Goal: Task Accomplishment & Management: Manage account settings

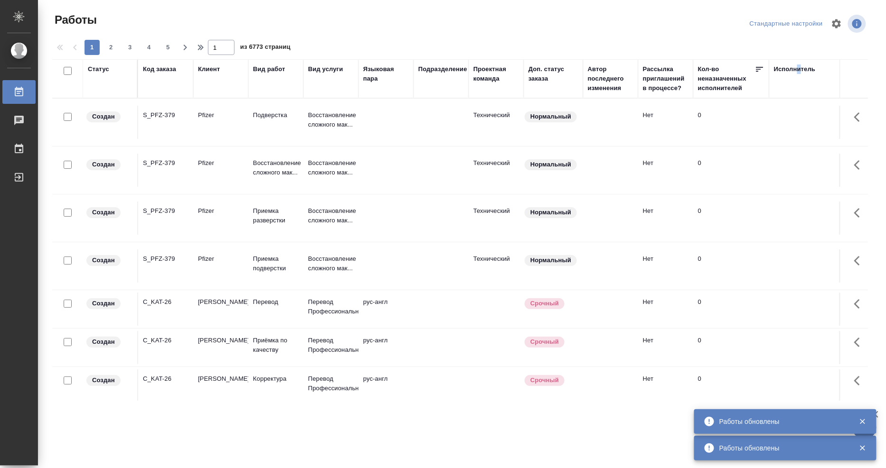
click at [797, 72] on div "Исполнитель" at bounding box center [795, 69] width 42 height 9
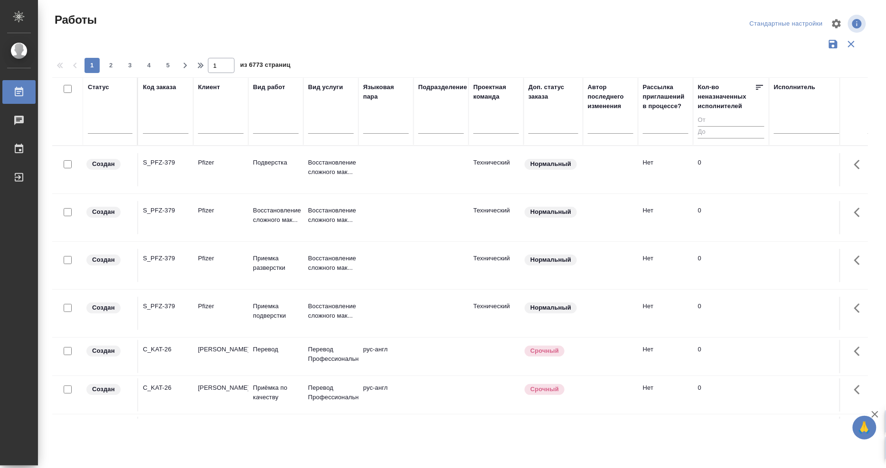
click at [786, 76] on div "Работы Стандартные настройки 1 2 3 4 5 1 из 6773 страниц Статус Код заказа Клие…" at bounding box center [463, 212] width 833 height 424
click at [782, 122] on div at bounding box center [835, 124] width 123 height 14
click at [795, 155] on div "Свои работы" at bounding box center [845, 154] width 142 height 17
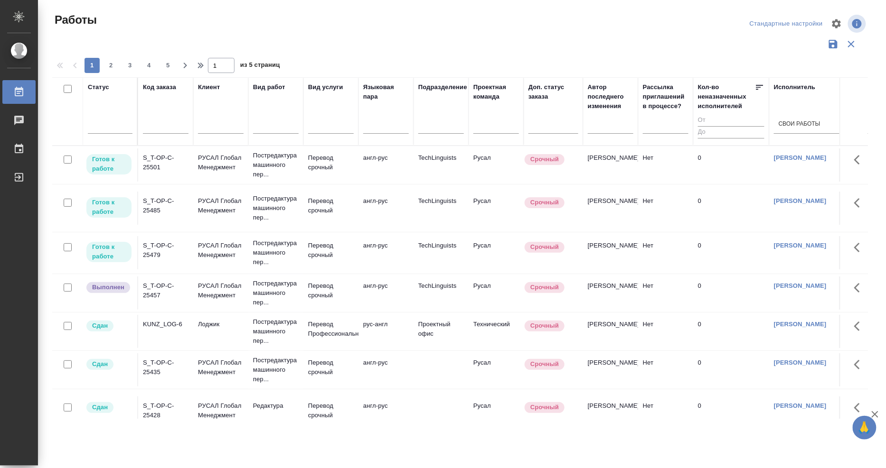
click at [158, 215] on div "S_T-OP-C-25485" at bounding box center [166, 205] width 46 height 19
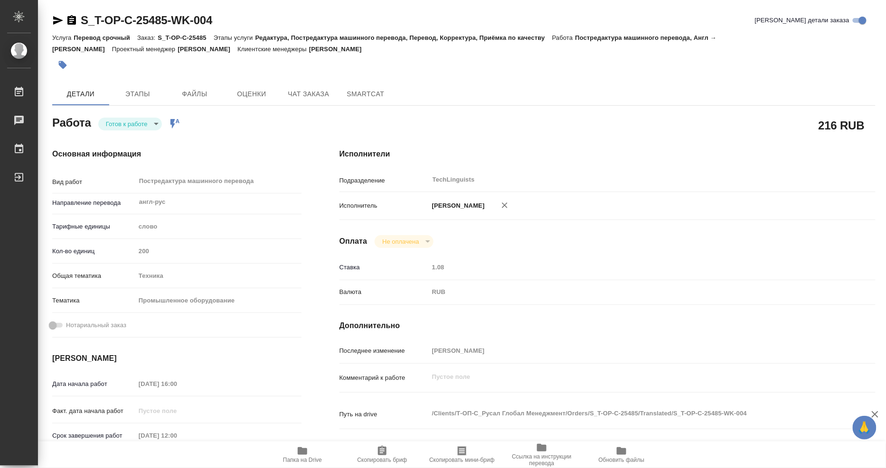
click at [141, 125] on body "🙏 .cls-1 fill:#fff; AWATERA Mangul Anna Работы 0 Чаты График Выйти S_T-OP-C-254…" at bounding box center [443, 234] width 886 height 468
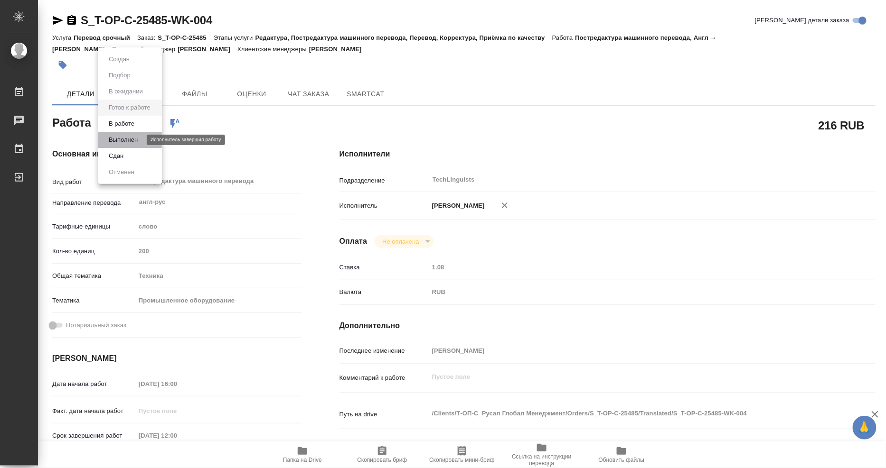
click at [138, 138] on button "Выполнен" at bounding box center [123, 140] width 35 height 10
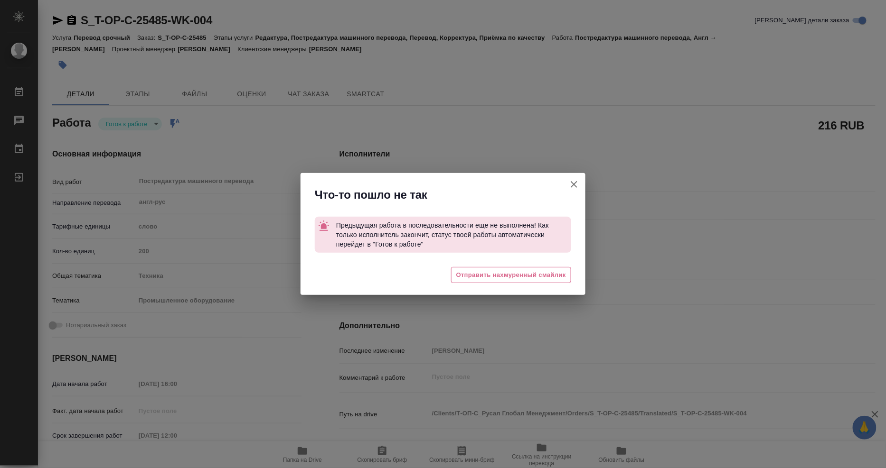
type textarea "x"
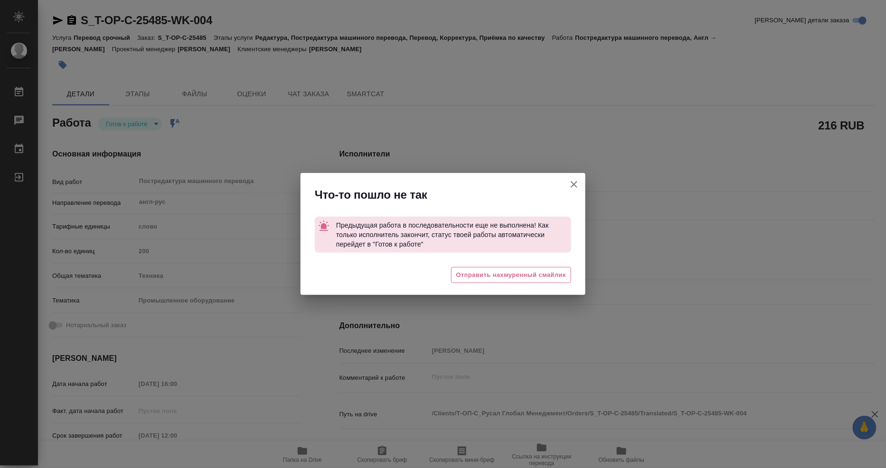
type textarea "x"
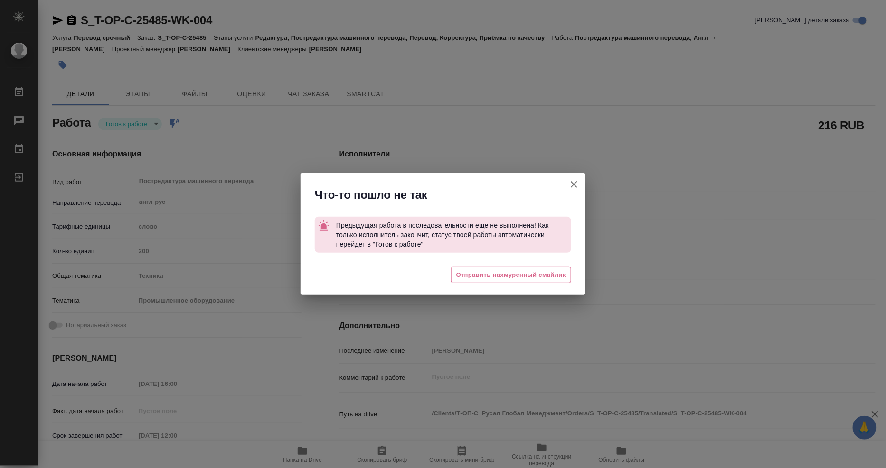
type textarea "x"
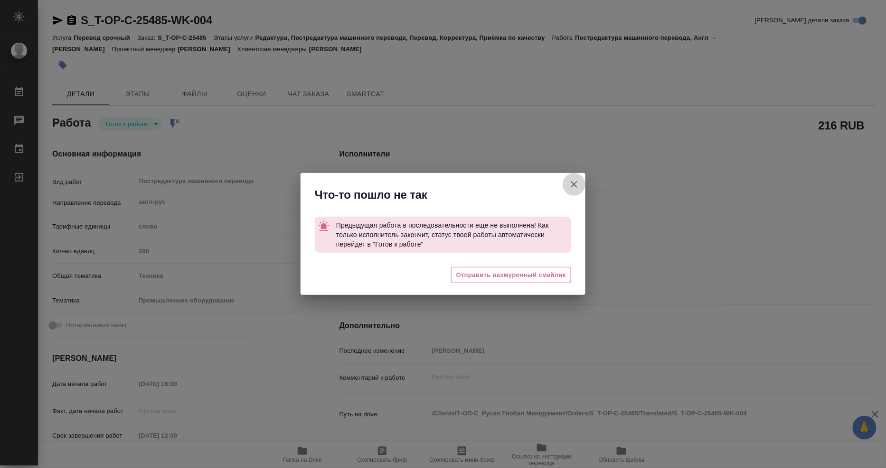
click at [573, 184] on icon "button" at bounding box center [573, 184] width 7 height 7
type textarea "x"
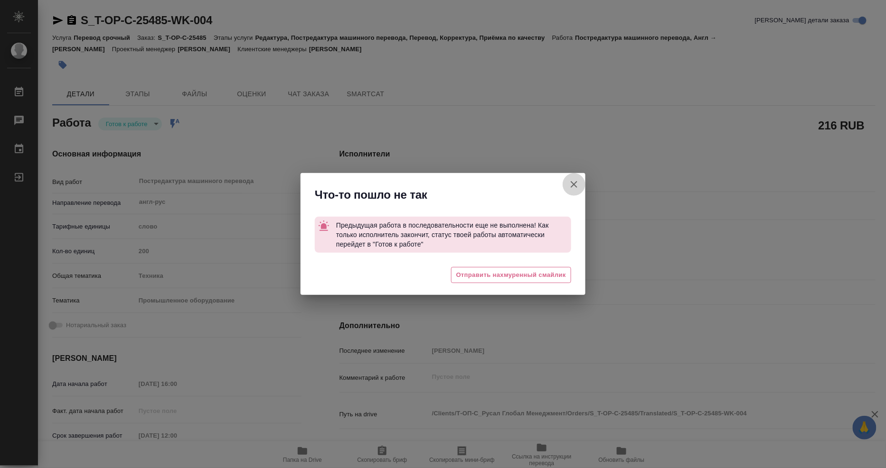
type textarea "x"
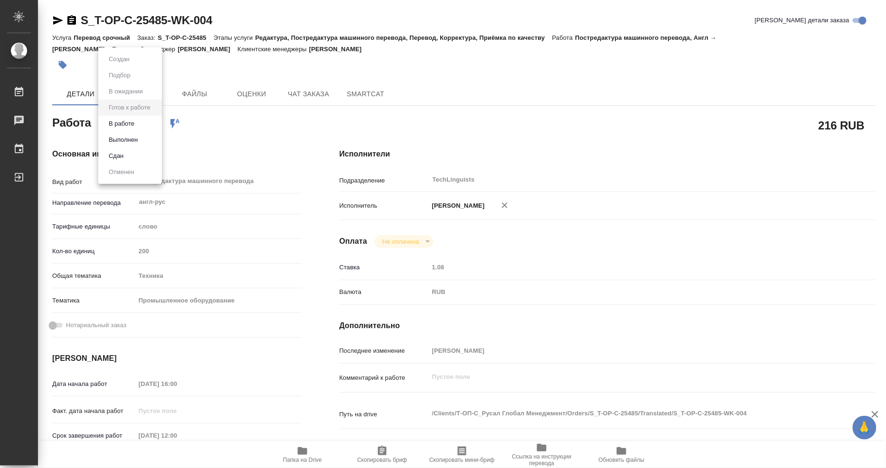
click at [159, 124] on body "🙏 .cls-1 fill:#fff; AWATERA Mangul Anna Работы 0 Чаты График Выйти S_T-OP-C-254…" at bounding box center [443, 234] width 886 height 468
click at [137, 124] on button "В работе" at bounding box center [121, 124] width 31 height 10
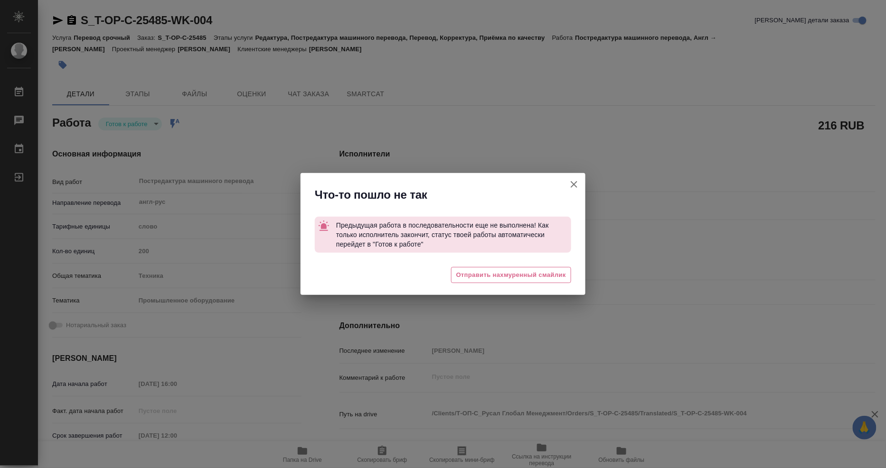
type textarea "x"
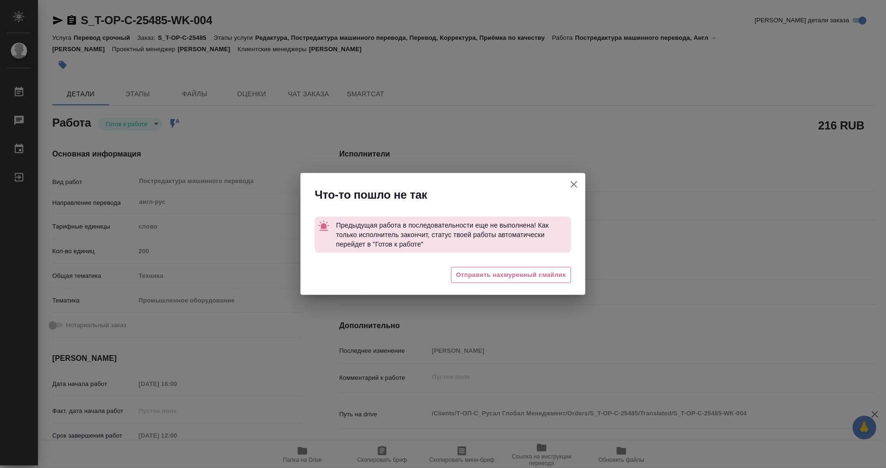
type textarea "x"
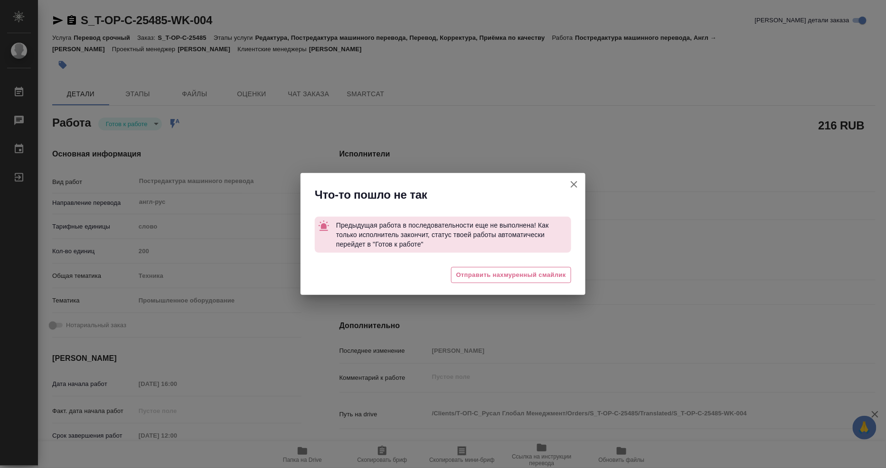
type textarea "x"
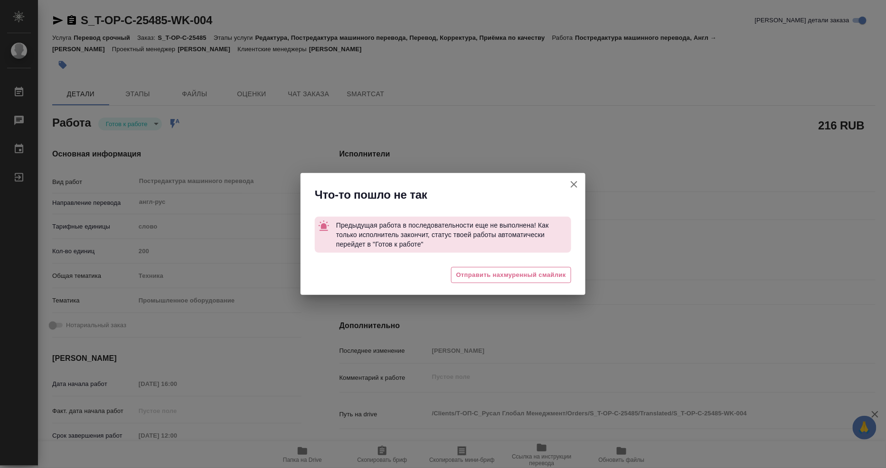
click at [573, 181] on icon "button" at bounding box center [573, 184] width 11 height 11
type textarea "x"
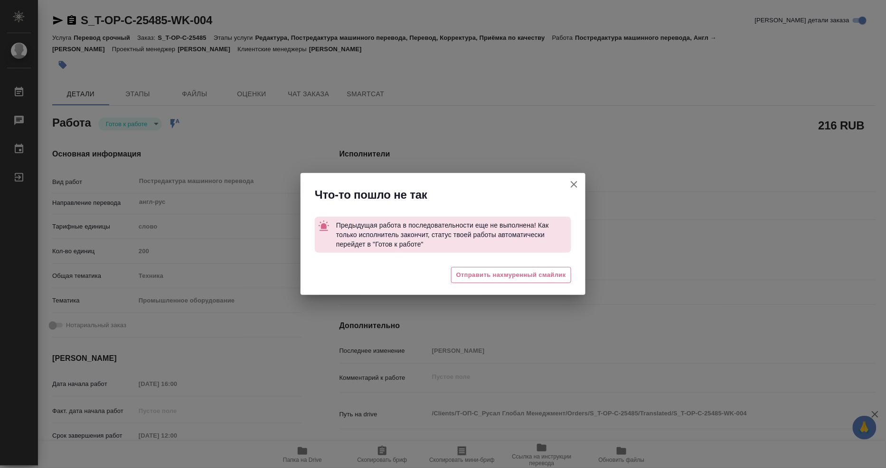
type textarea "x"
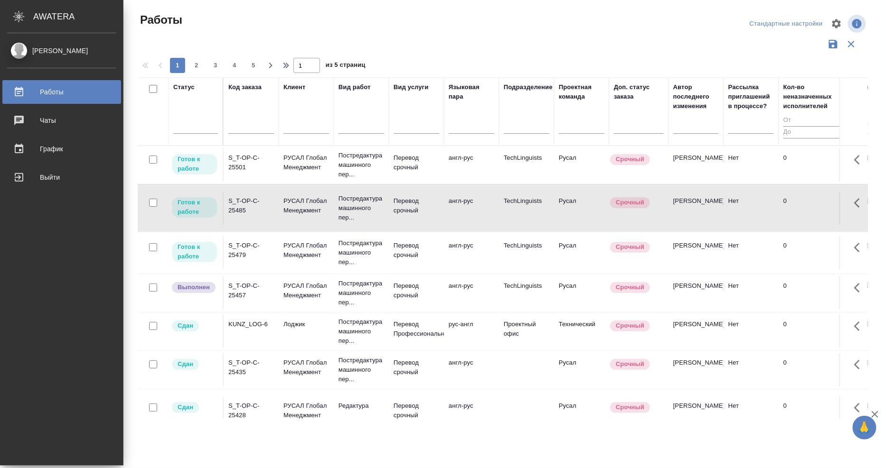
click at [177, 173] on p "Готов к работе" at bounding box center [194, 164] width 34 height 19
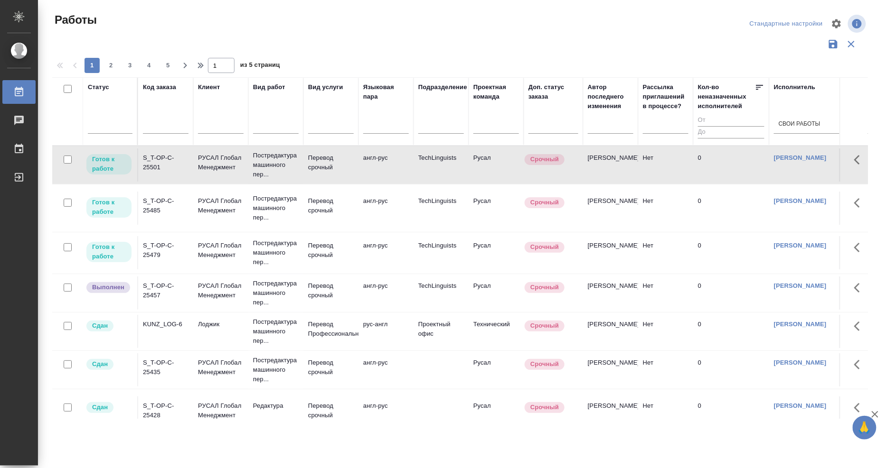
click at [158, 166] on div "S_T-OP-C-25501" at bounding box center [166, 162] width 46 height 19
click at [157, 166] on div "S_T-OP-C-25501" at bounding box center [166, 162] width 46 height 19
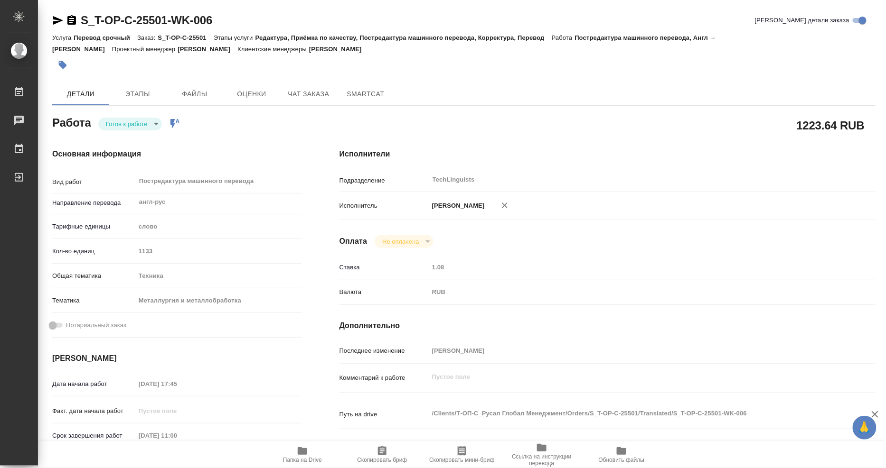
scroll to position [53, 0]
